Goal: Task Accomplishment & Management: Use online tool/utility

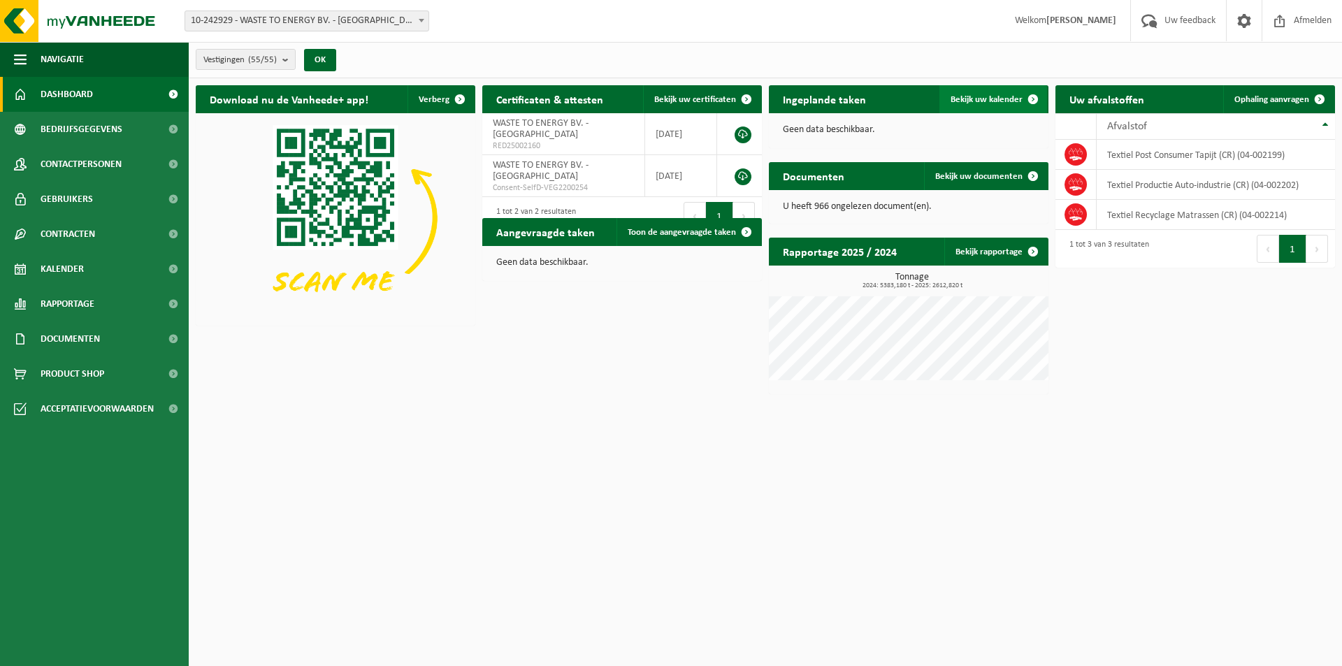
click at [975, 95] on span "Bekijk uw kalender" at bounding box center [987, 99] width 72 height 9
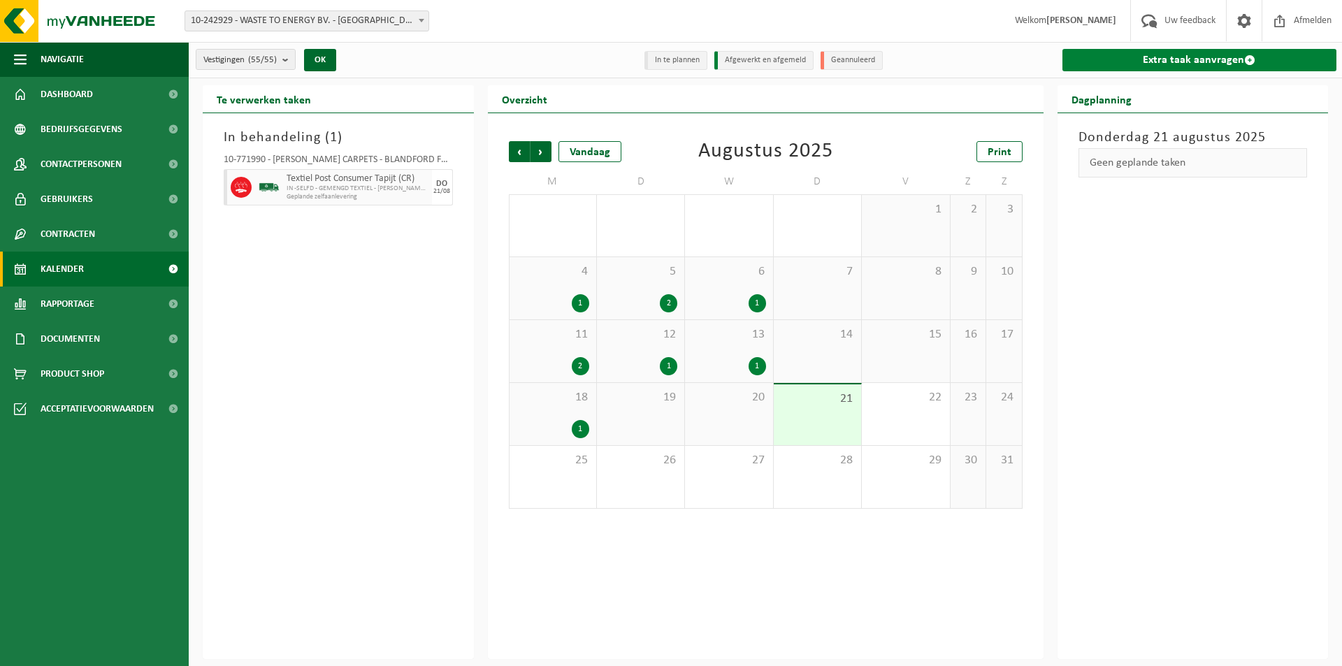
click at [1203, 64] on link "Extra taak aanvragen" at bounding box center [1200, 60] width 275 height 22
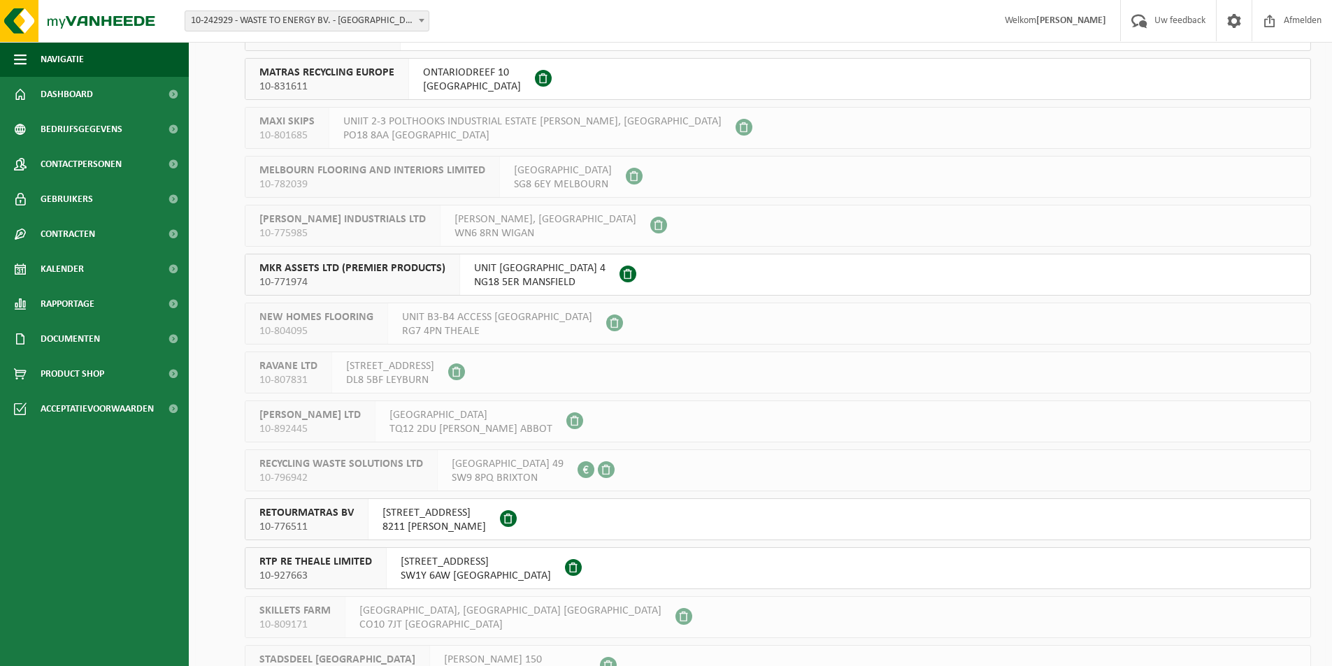
scroll to position [2211, 0]
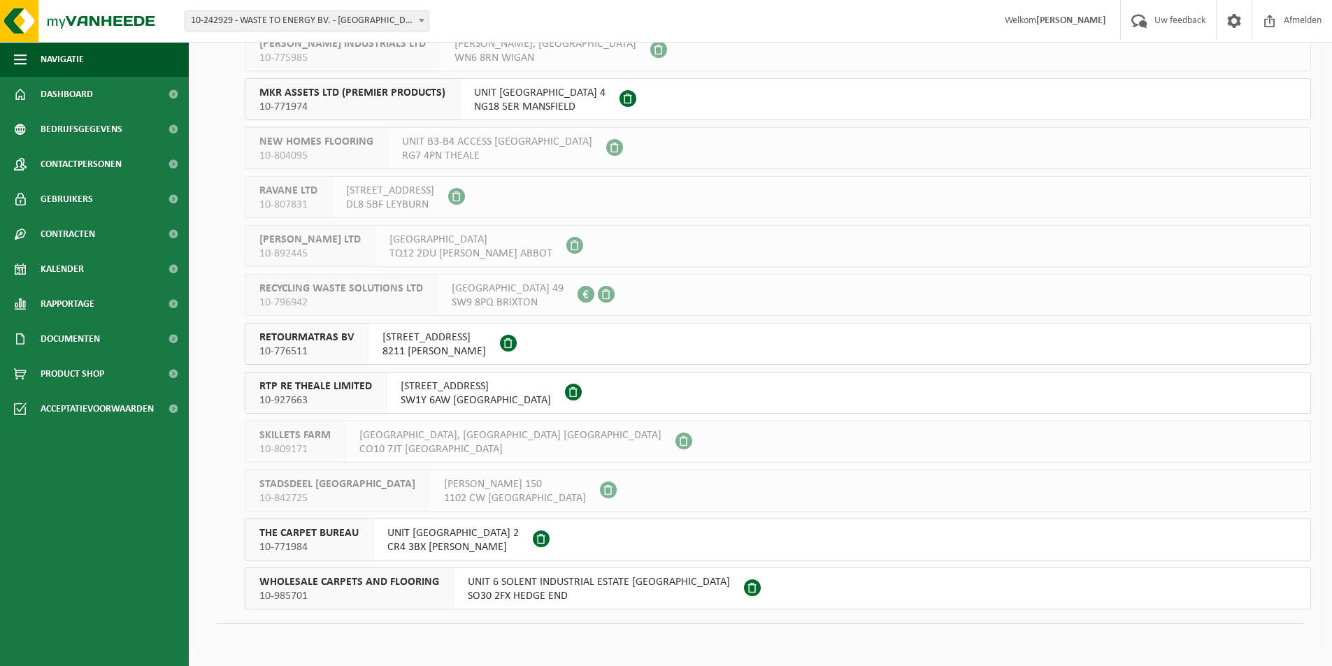
click at [312, 538] on span "THE CARPET BUREAU" at bounding box center [308, 533] width 99 height 14
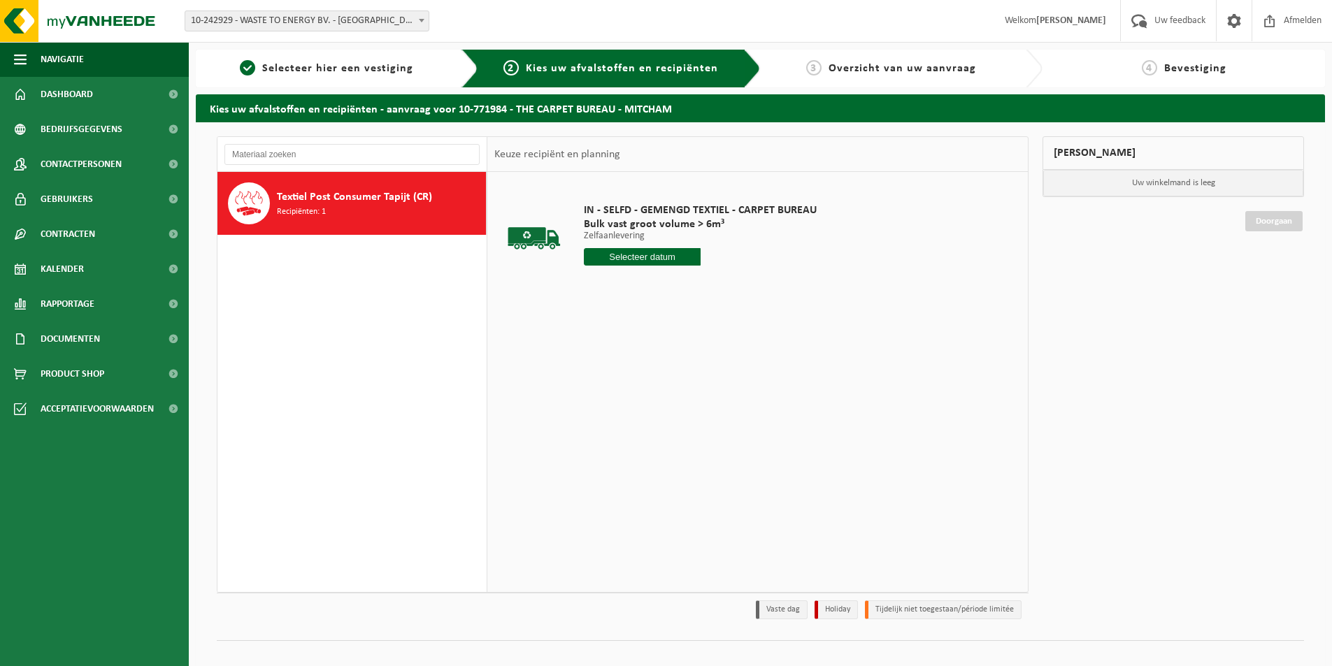
click at [654, 250] on input "text" at bounding box center [642, 256] width 117 height 17
click at [698, 426] on div "29" at bounding box center [695, 426] width 24 height 22
type input "Van 2025-08-29"
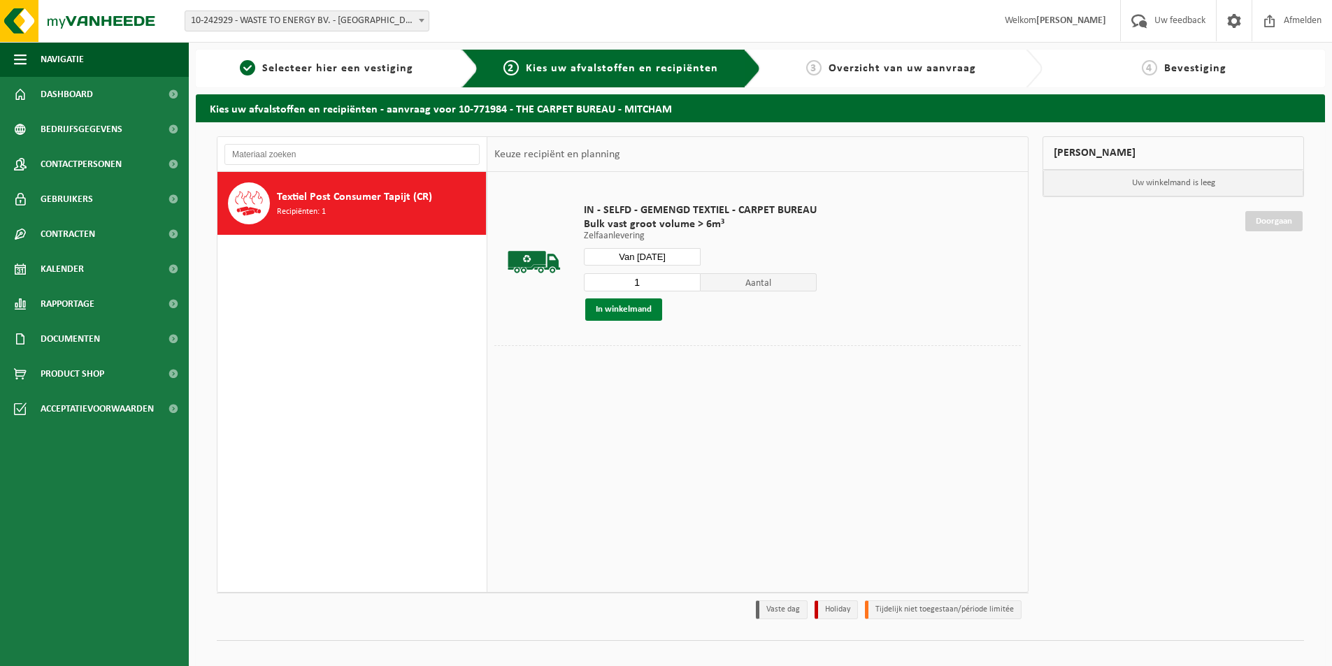
click at [630, 311] on button "In winkelmand" at bounding box center [623, 309] width 77 height 22
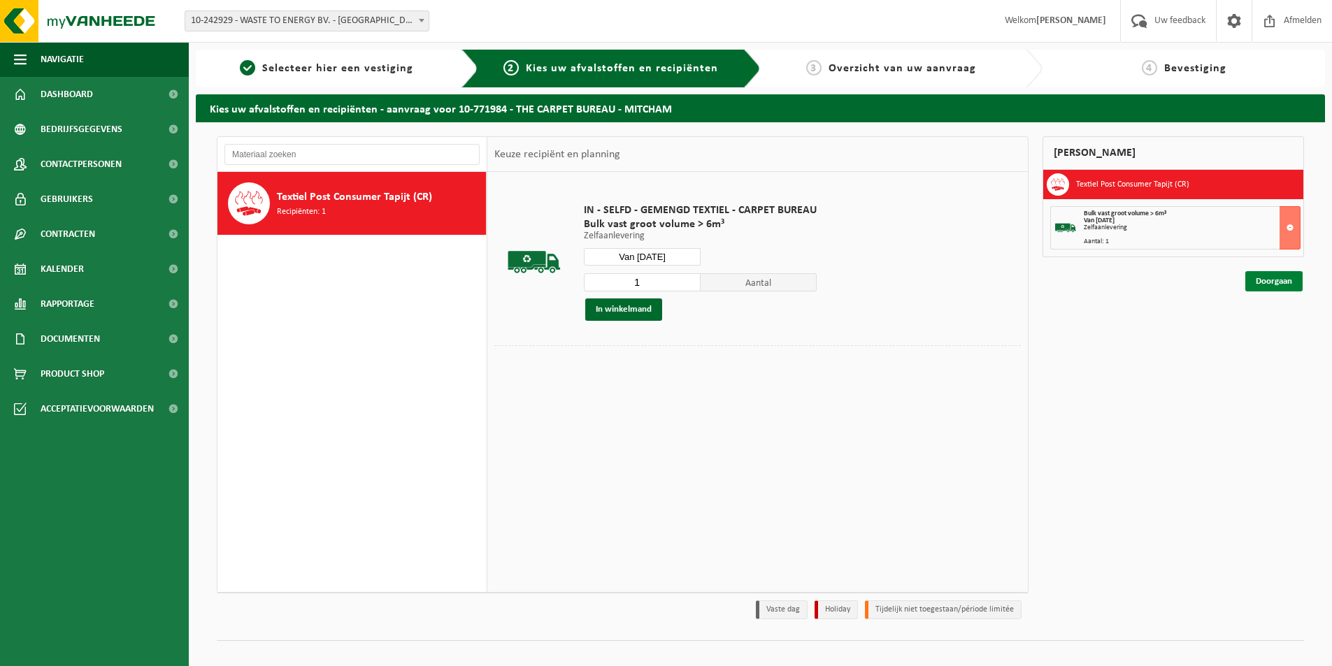
click at [1270, 280] on link "Doorgaan" at bounding box center [1273, 281] width 57 height 20
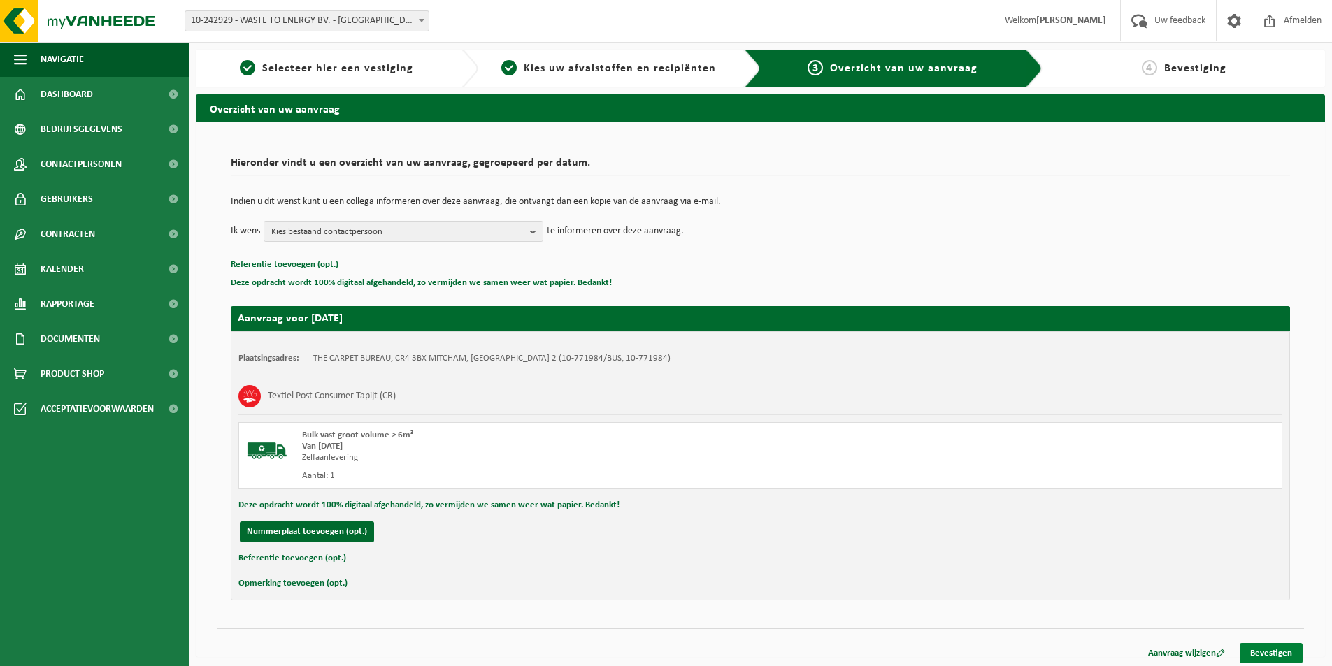
click at [1284, 654] on link "Bevestigen" at bounding box center [1270, 653] width 63 height 20
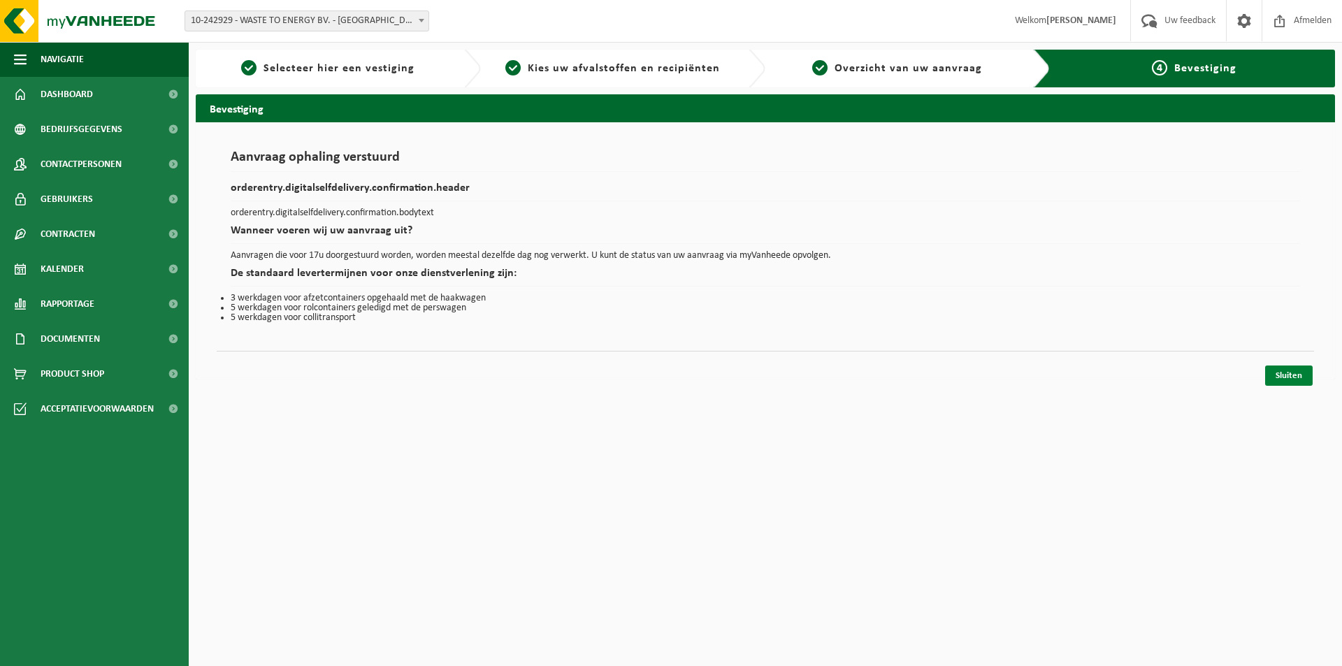
click at [1295, 372] on link "Sluiten" at bounding box center [1289, 376] width 48 height 20
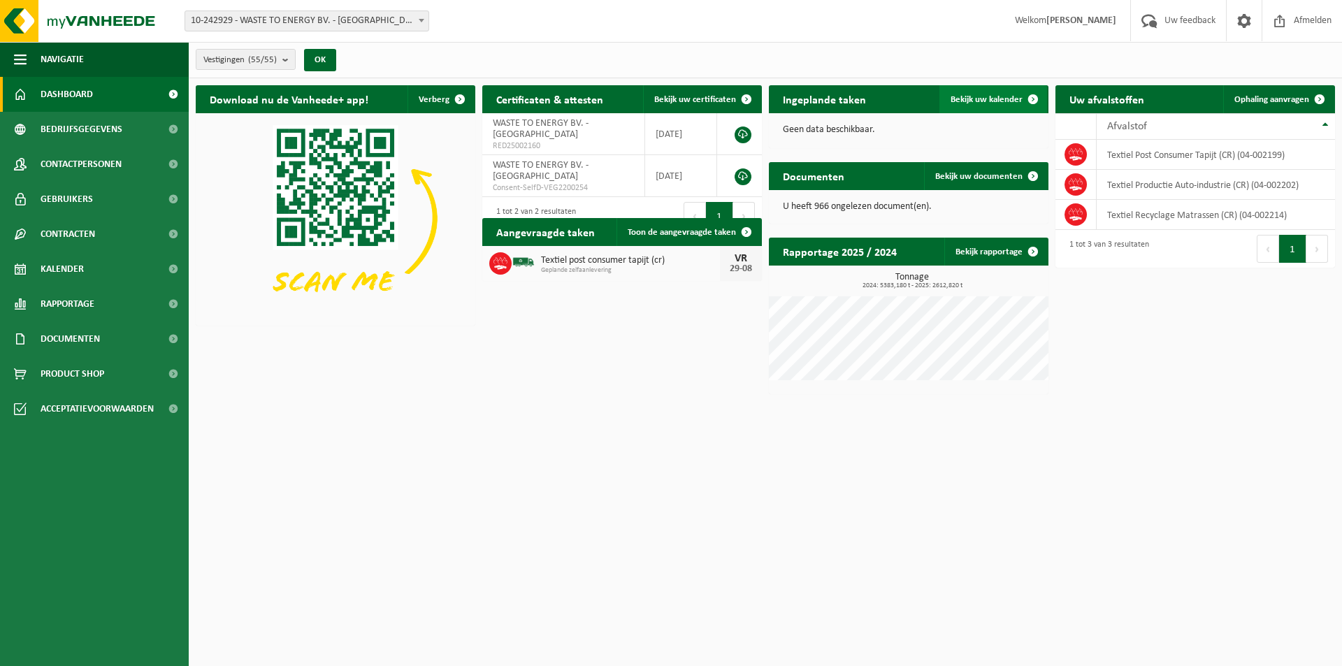
click at [996, 102] on span "Bekijk uw kalender" at bounding box center [987, 99] width 72 height 9
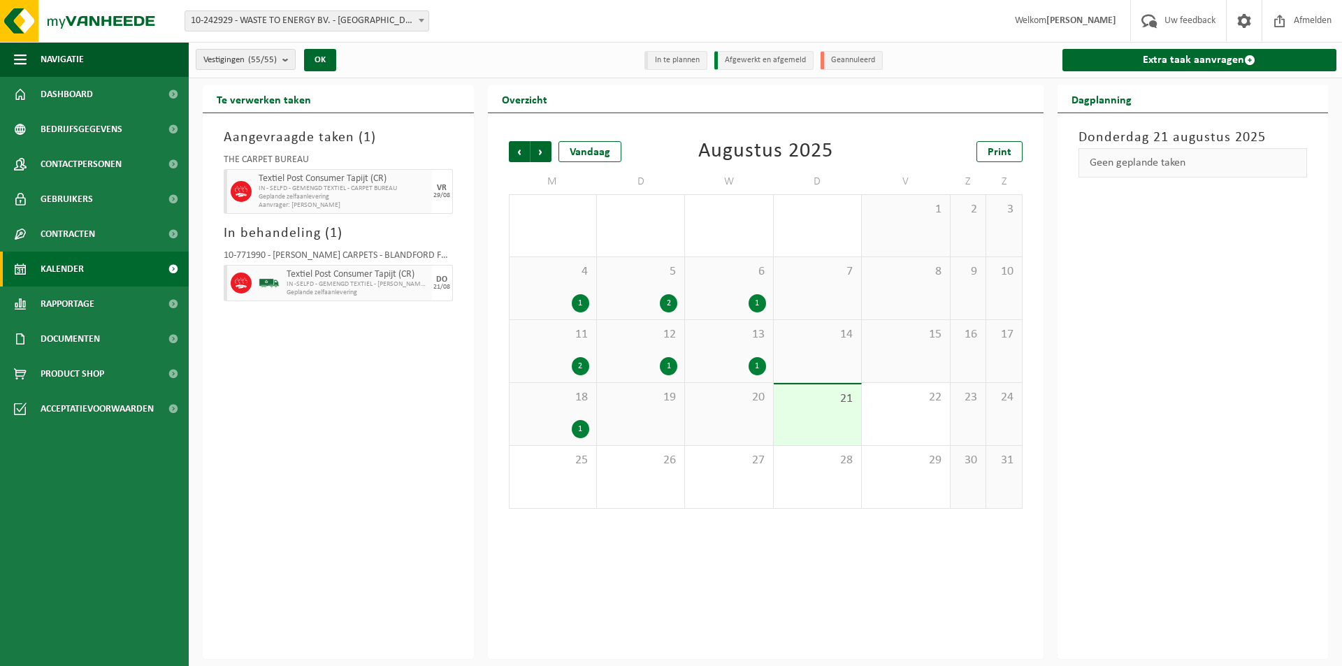
click at [550, 418] on div "18 1" at bounding box center [553, 414] width 87 height 62
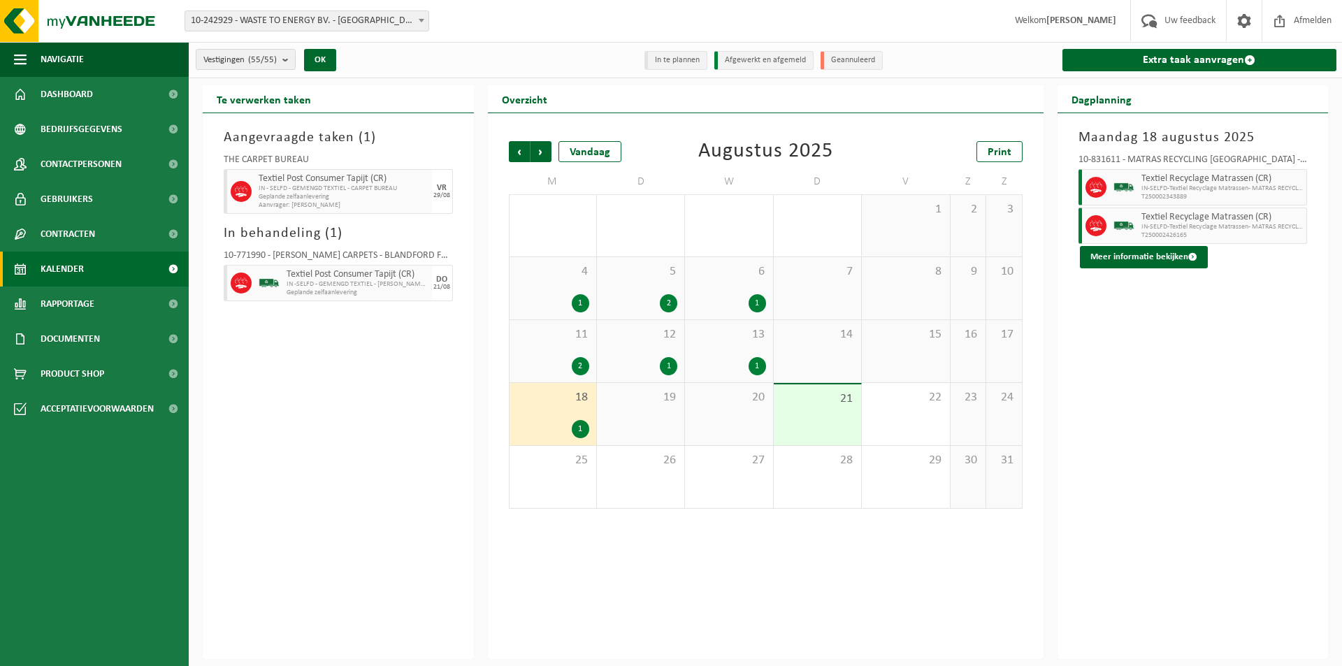
click at [745, 343] on div "13 1" at bounding box center [728, 351] width 87 height 62
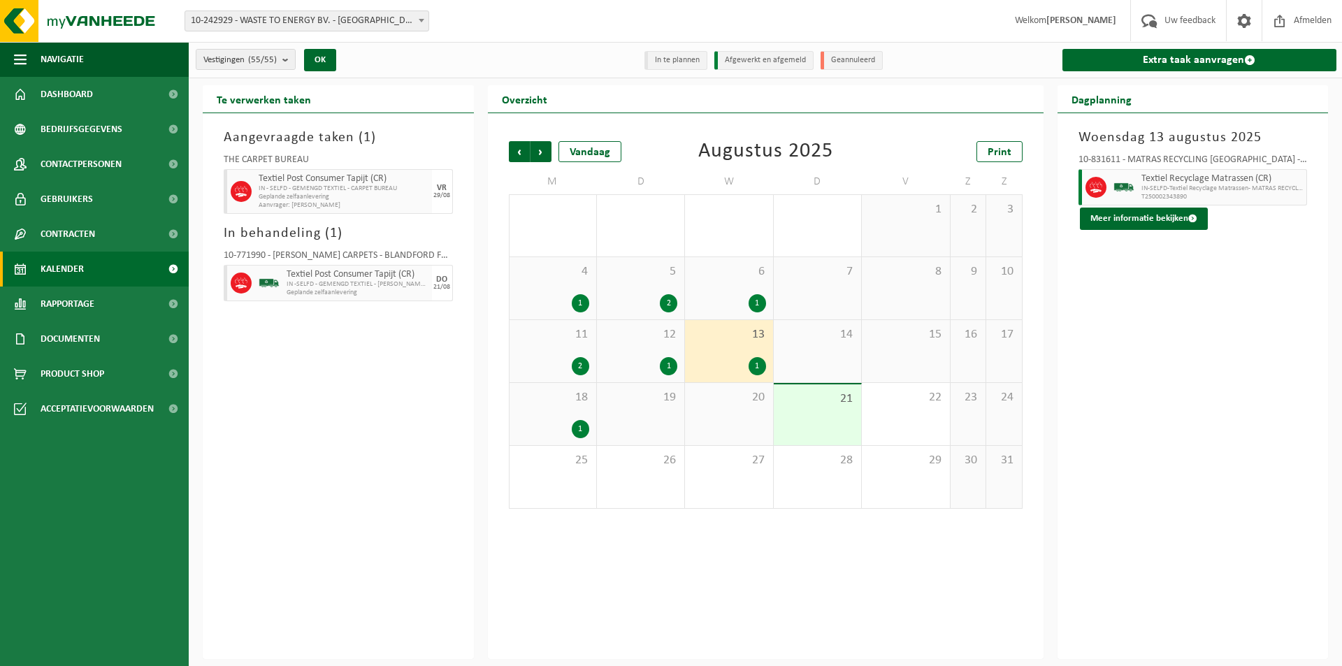
click at [642, 342] on div "12 1" at bounding box center [640, 351] width 87 height 62
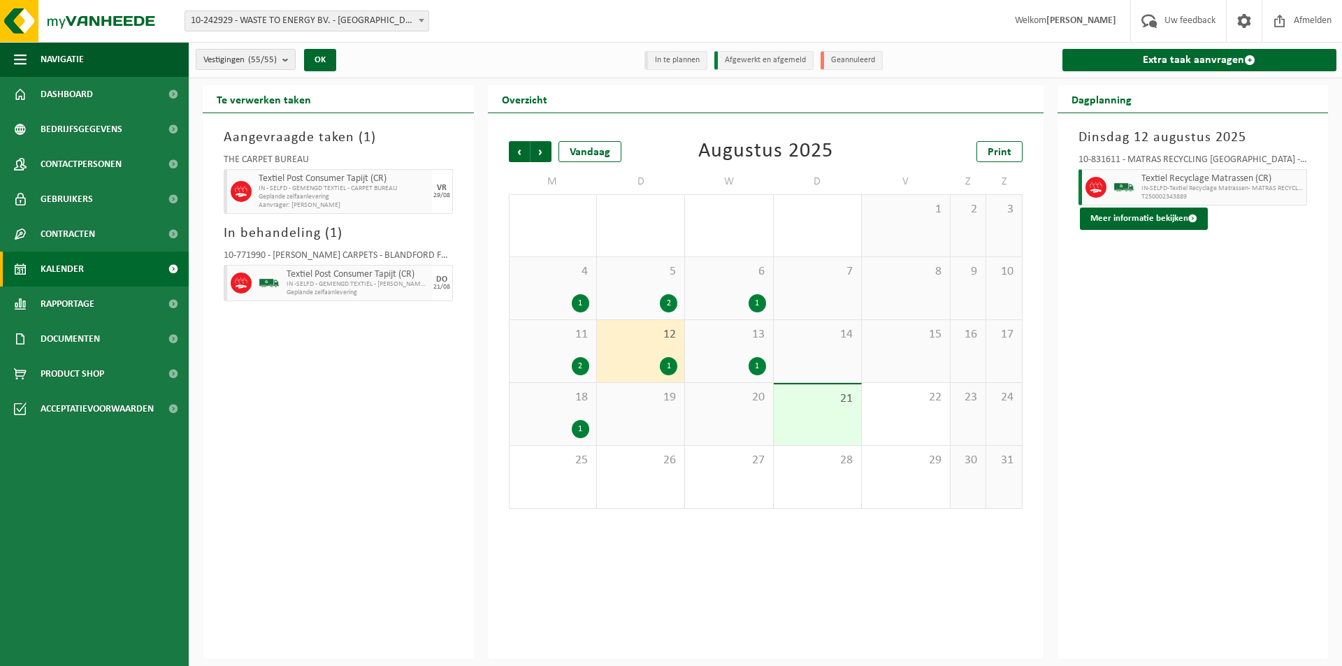
click at [568, 337] on span "11" at bounding box center [553, 334] width 73 height 15
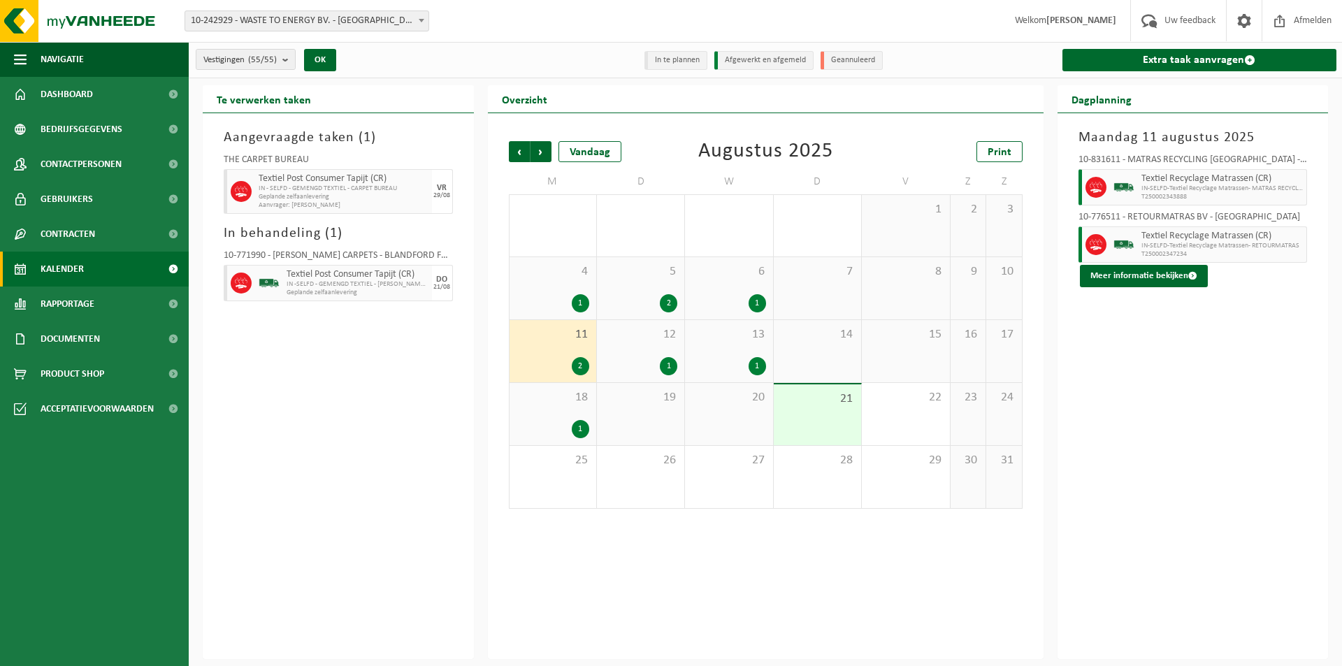
click at [550, 419] on div "18 1" at bounding box center [553, 414] width 87 height 62
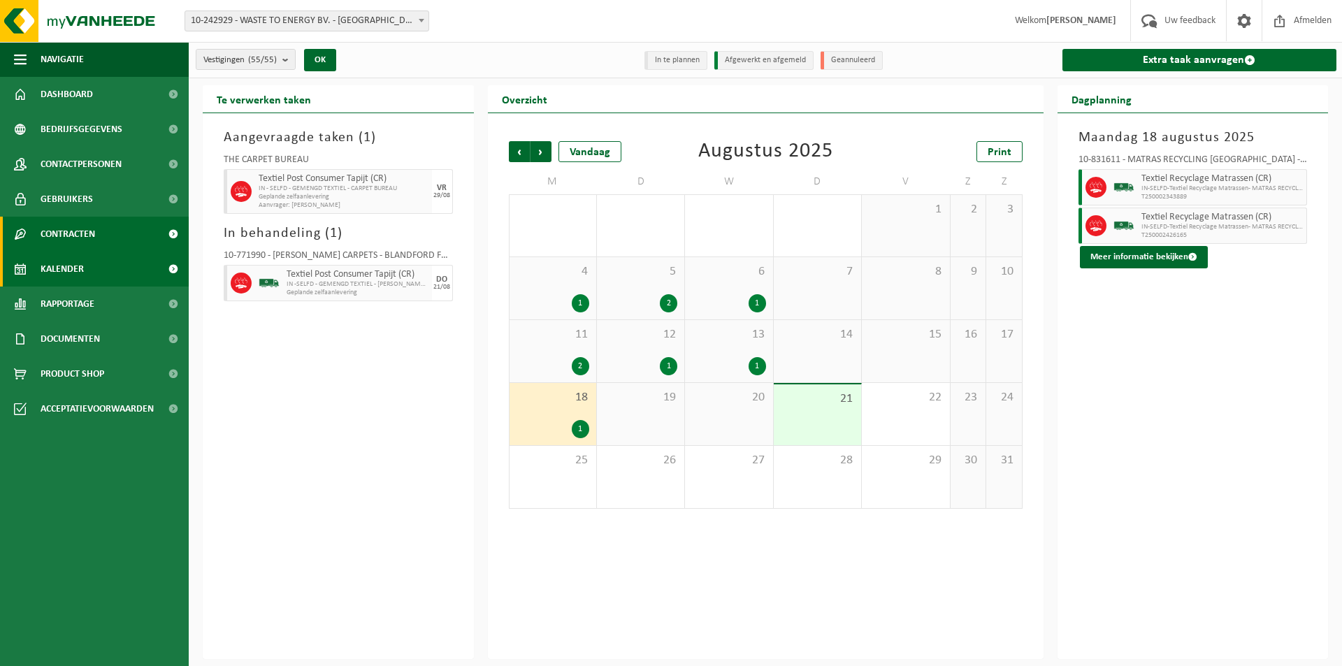
click at [55, 229] on span "Contracten" at bounding box center [68, 234] width 55 height 35
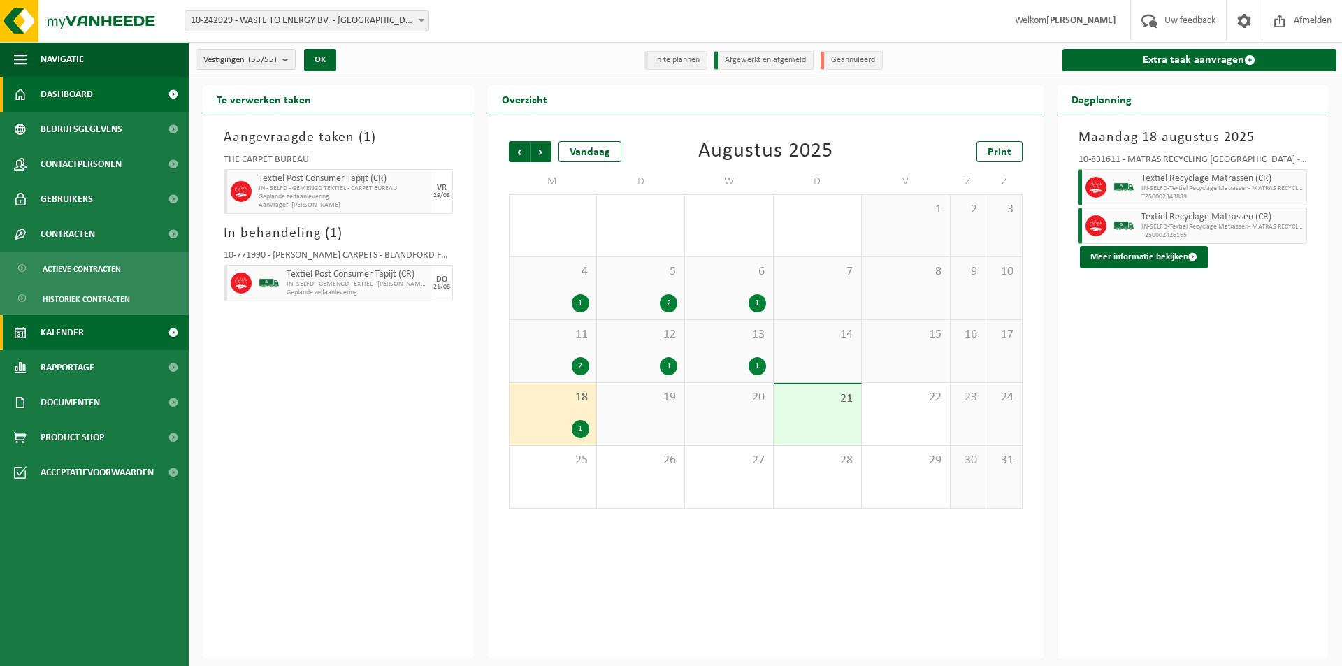
click at [64, 93] on span "Dashboard" at bounding box center [67, 94] width 52 height 35
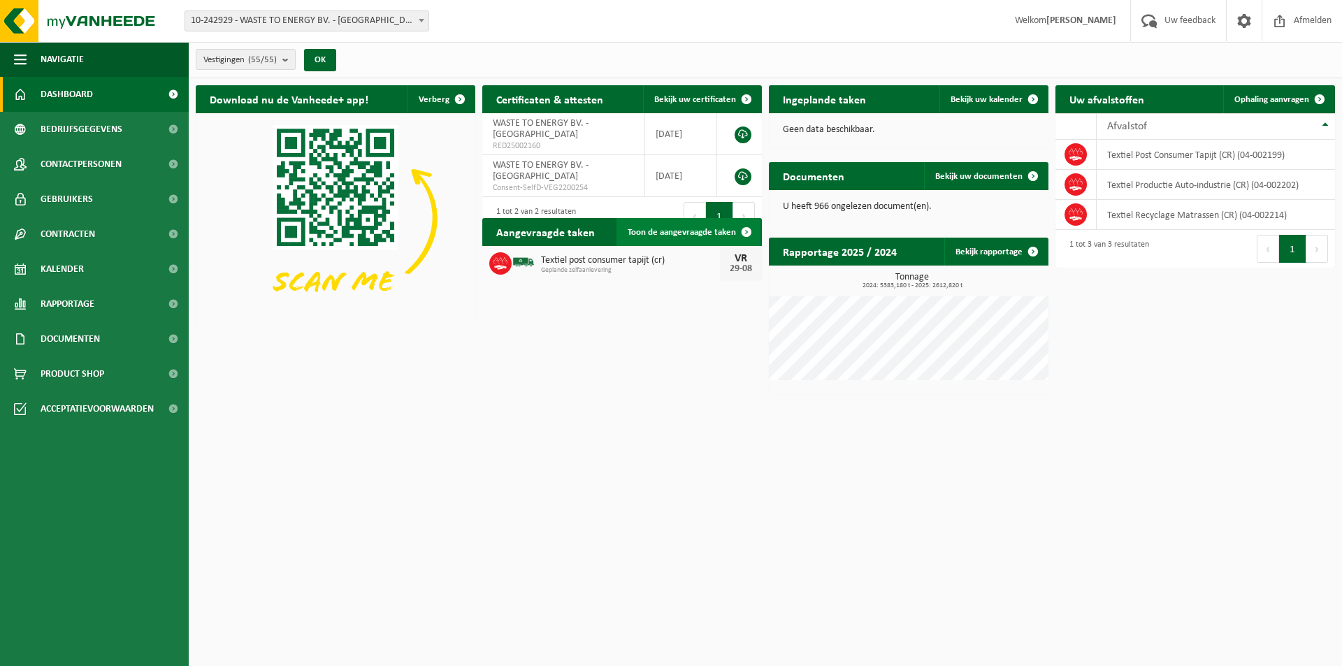
click at [691, 233] on span "Toon de aangevraagde taken" at bounding box center [682, 232] width 108 height 9
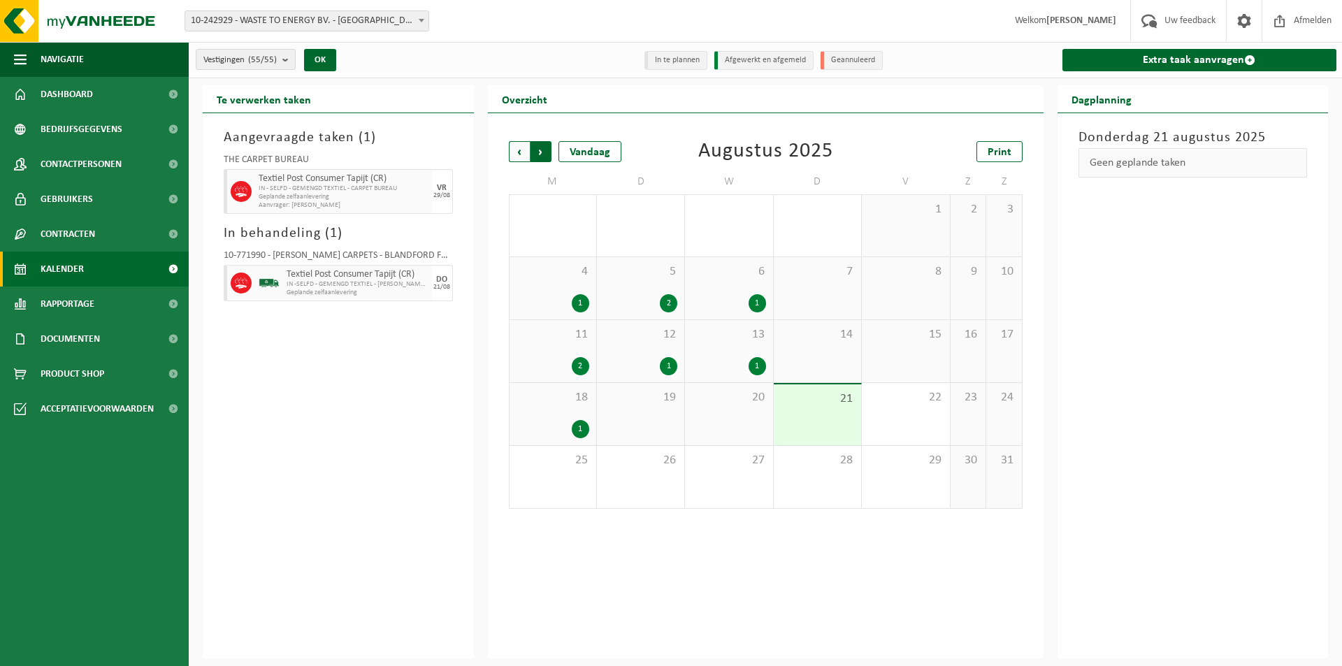
click at [514, 149] on span "Vorige" at bounding box center [519, 151] width 21 height 21
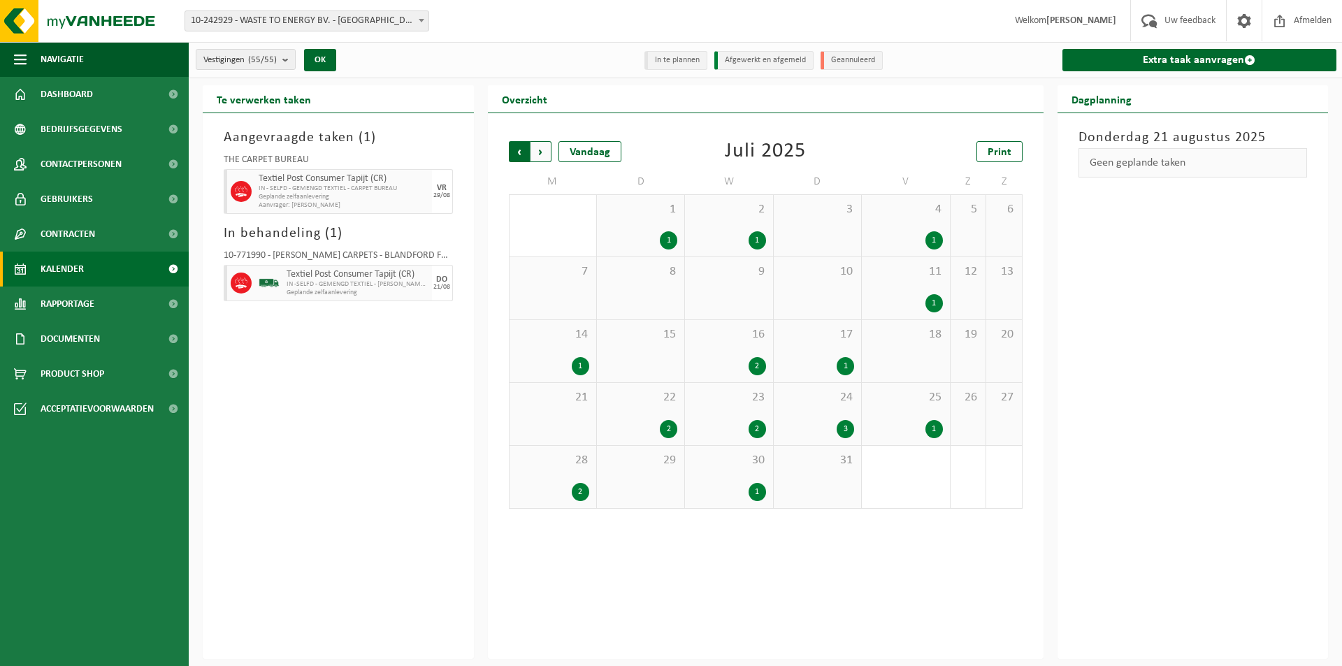
click at [543, 152] on span "Volgende" at bounding box center [541, 151] width 21 height 21
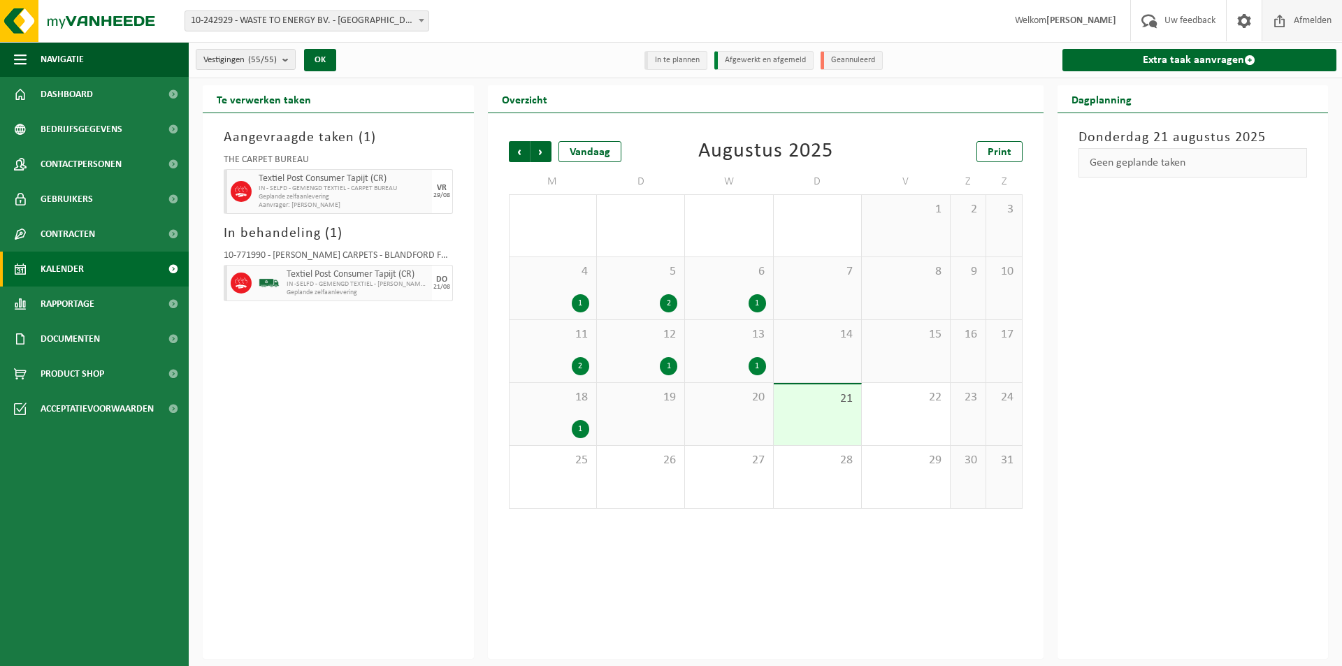
click at [1314, 12] on span "Afmelden" at bounding box center [1312, 20] width 45 height 41
